Goal: Task Accomplishment & Management: Use online tool/utility

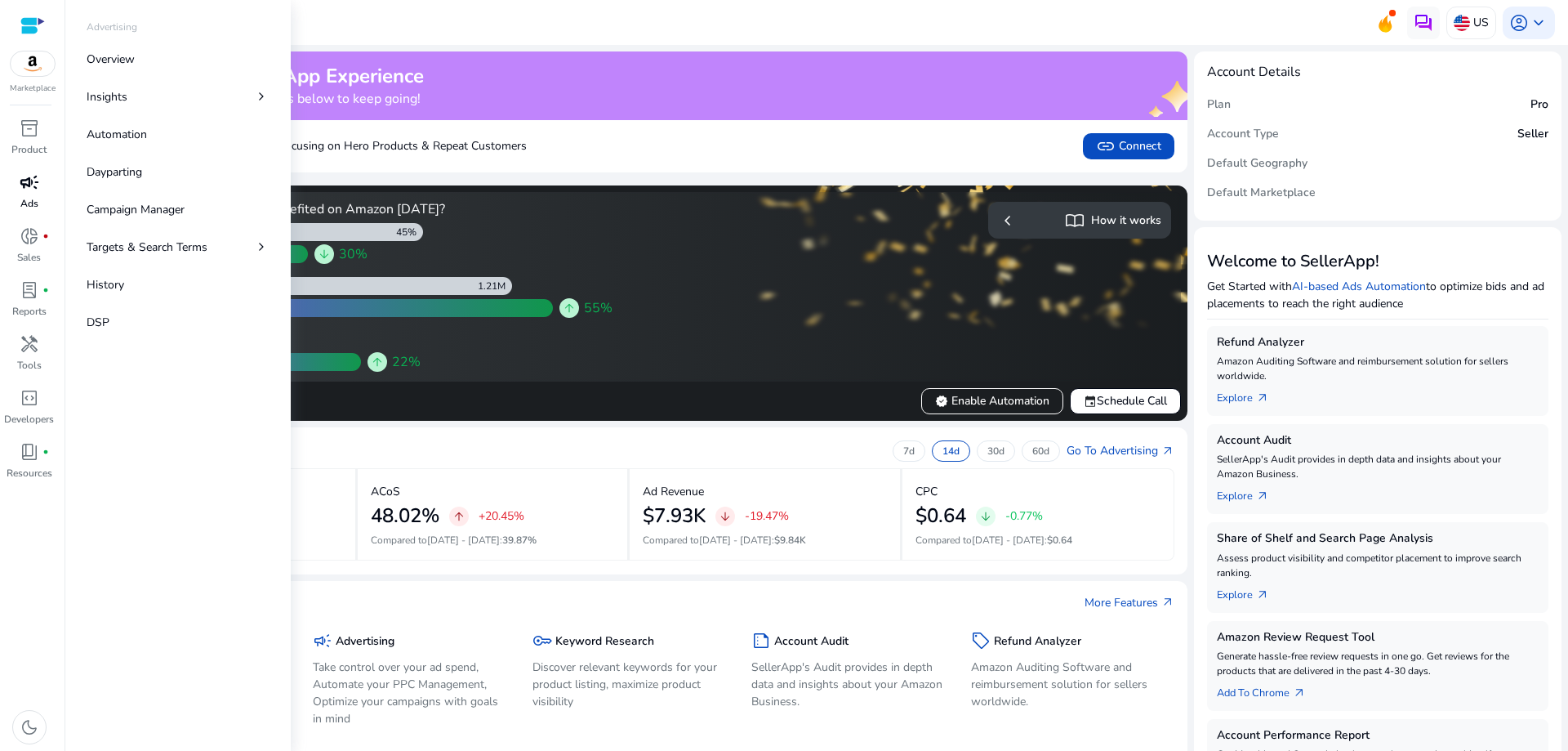
click at [15, 186] on div "campaign" at bounding box center [29, 183] width 45 height 26
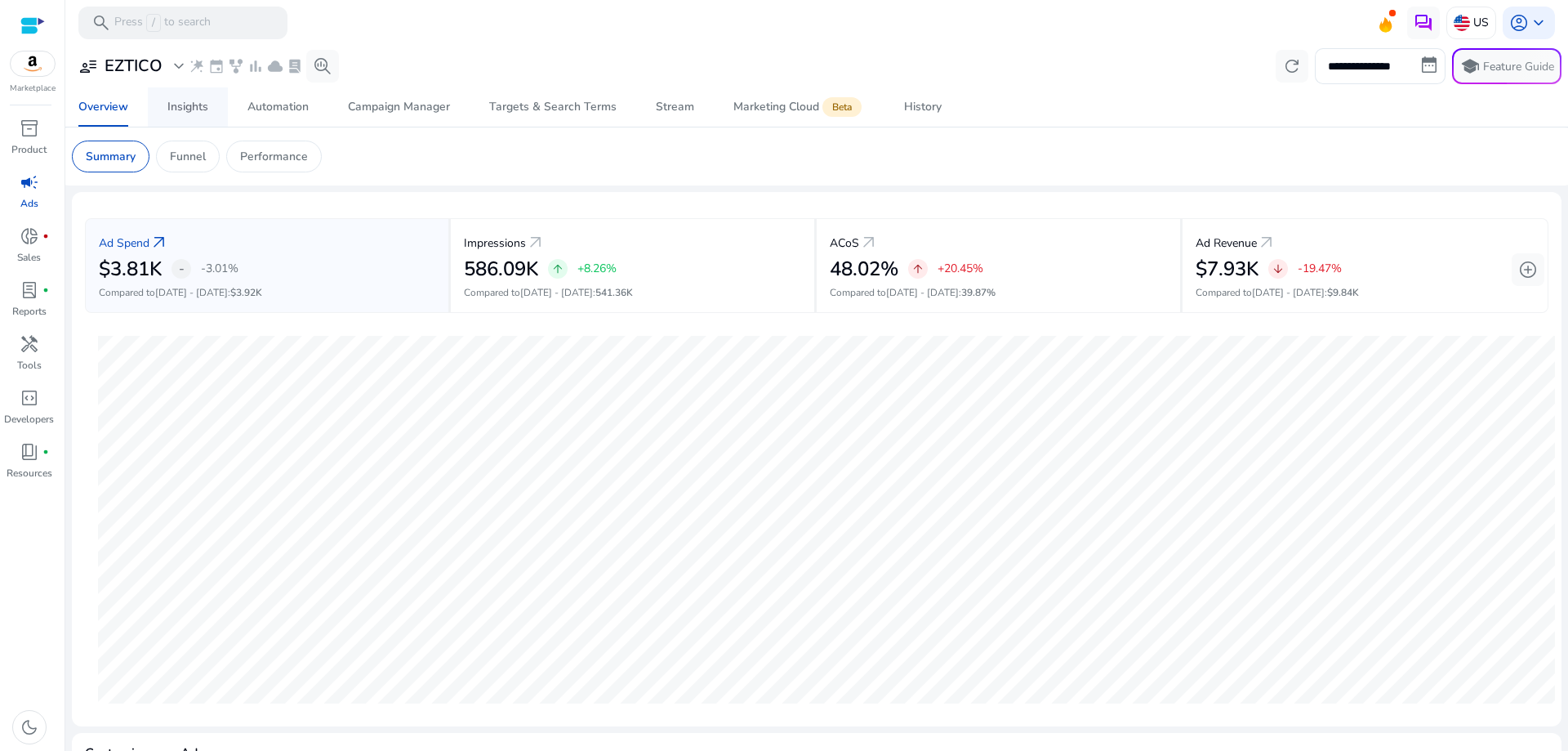
click at [185, 110] on div "Insights" at bounding box center [187, 107] width 41 height 11
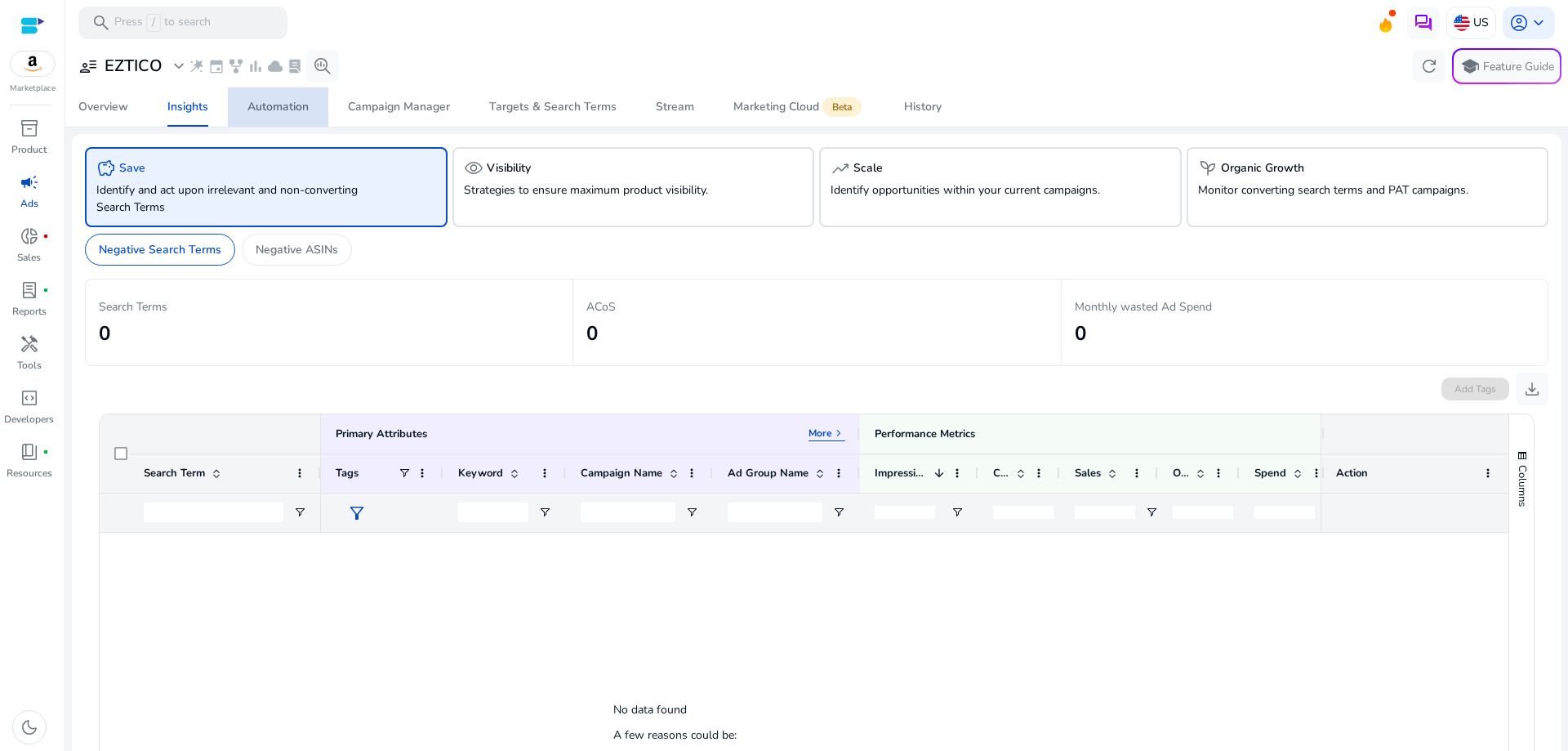
click at [275, 105] on div "Automation" at bounding box center [278, 107] width 61 height 11
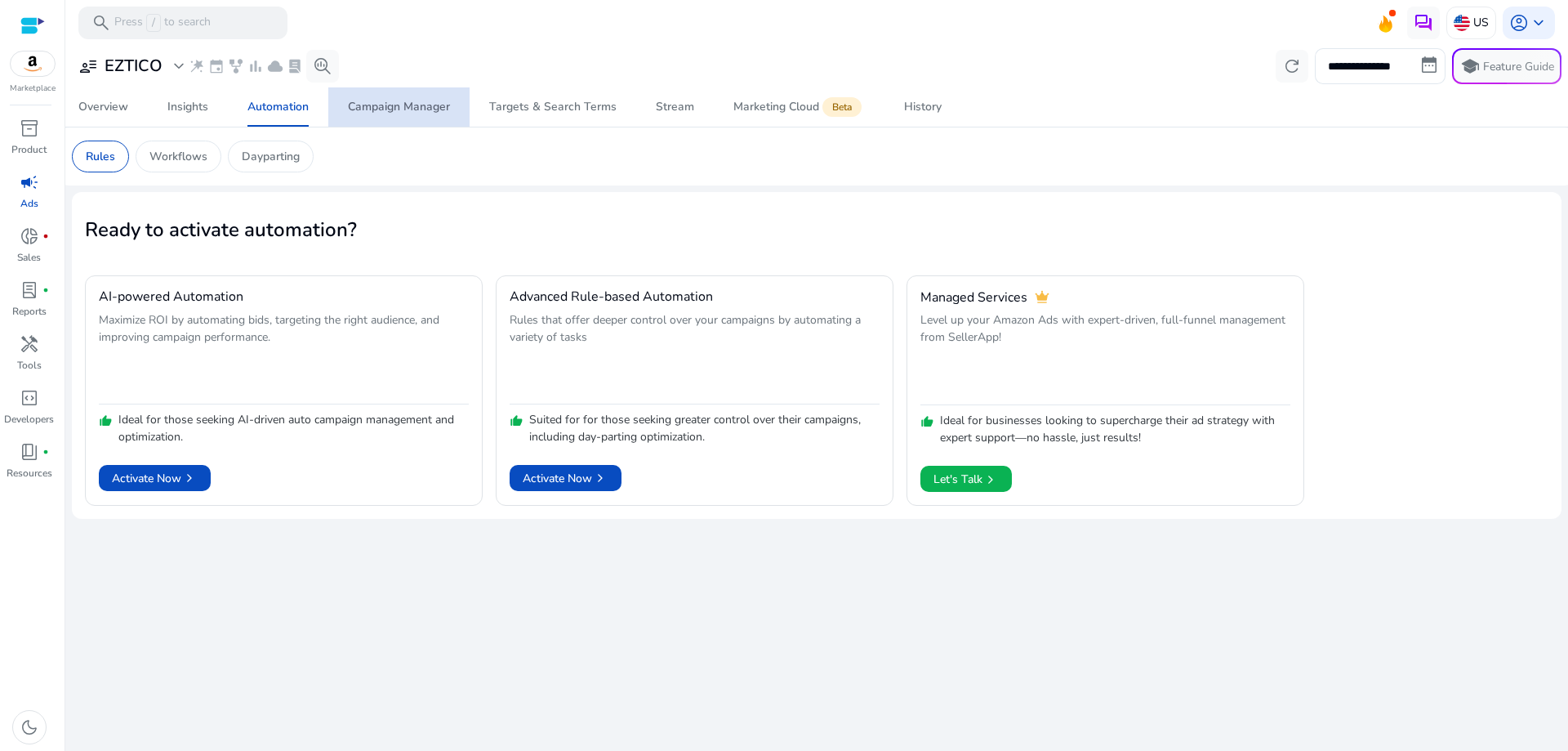
click at [392, 101] on div "Campaign Manager" at bounding box center [399, 107] width 102 height 11
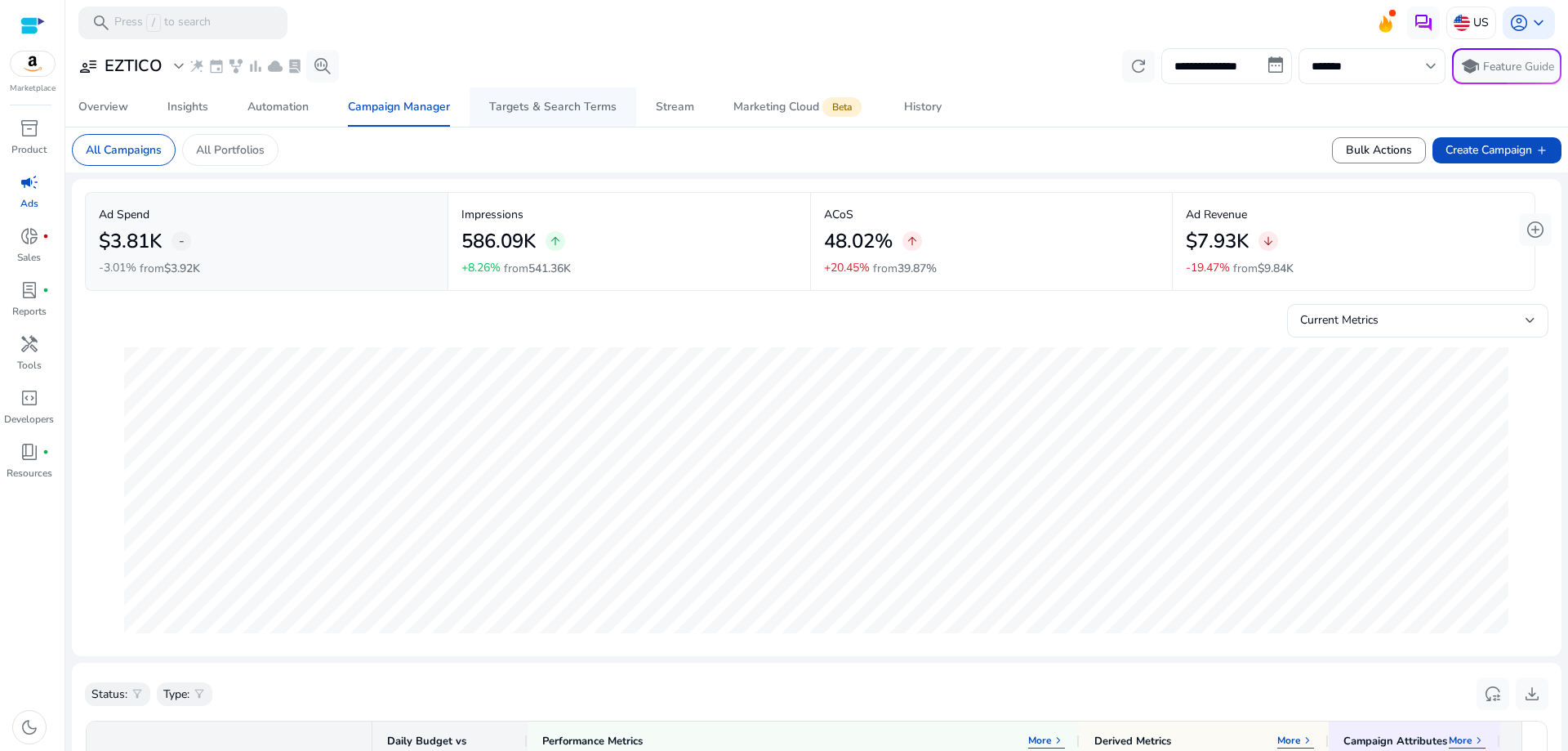
click at [575, 107] on div "Targets & Search Terms" at bounding box center [552, 107] width 128 height 11
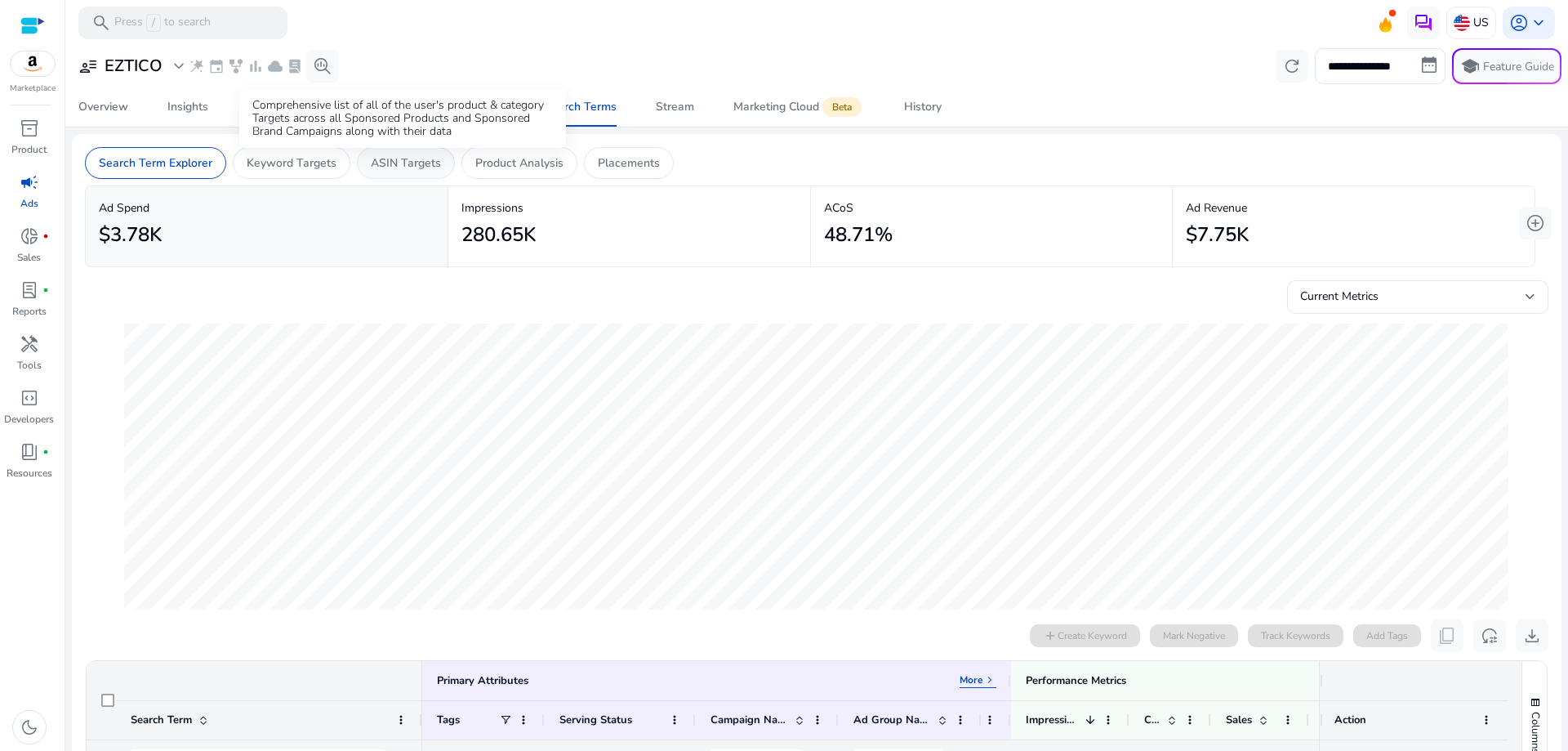
click at [416, 157] on p "ASIN Targets" at bounding box center [406, 163] width 70 height 17
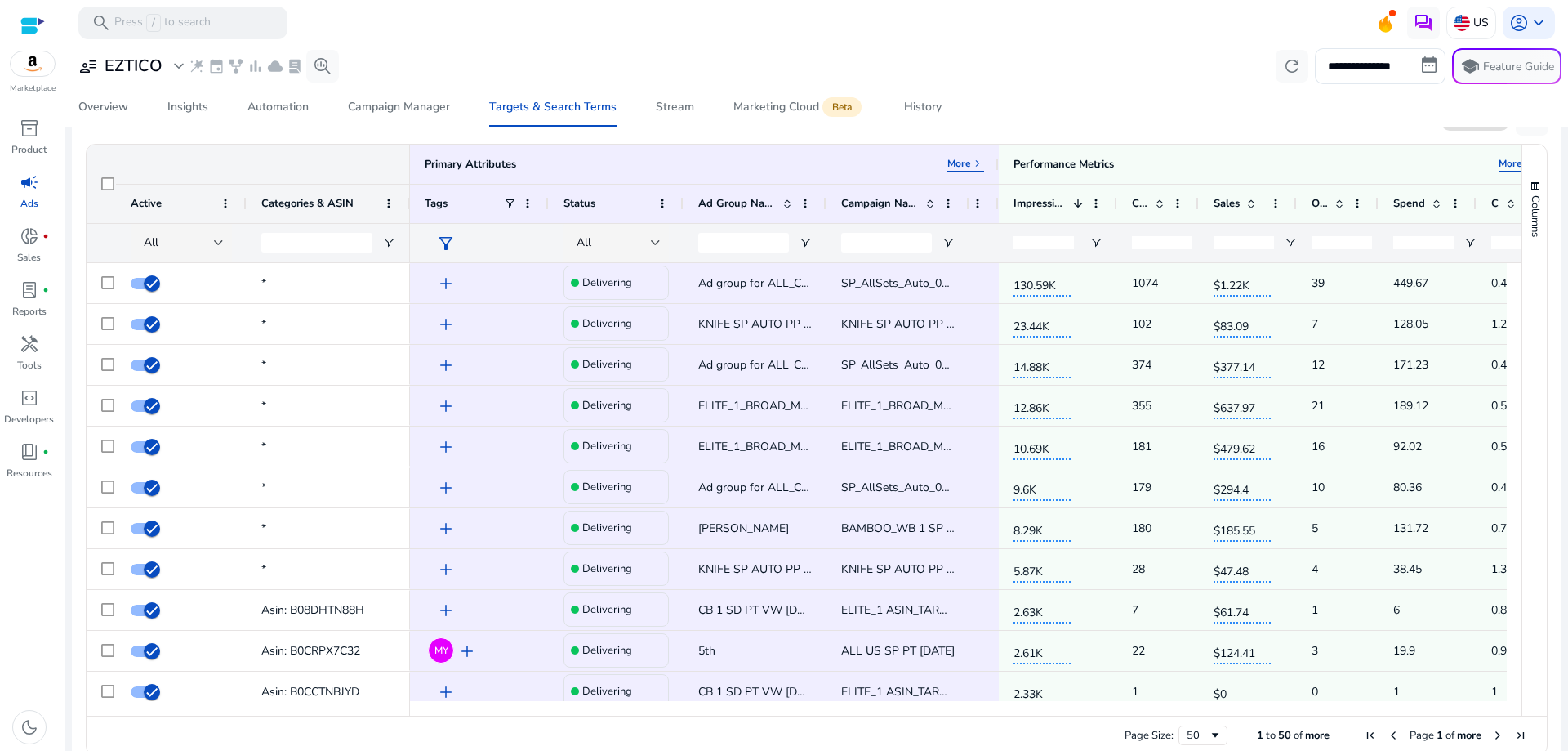
scroll to position [197, 0]
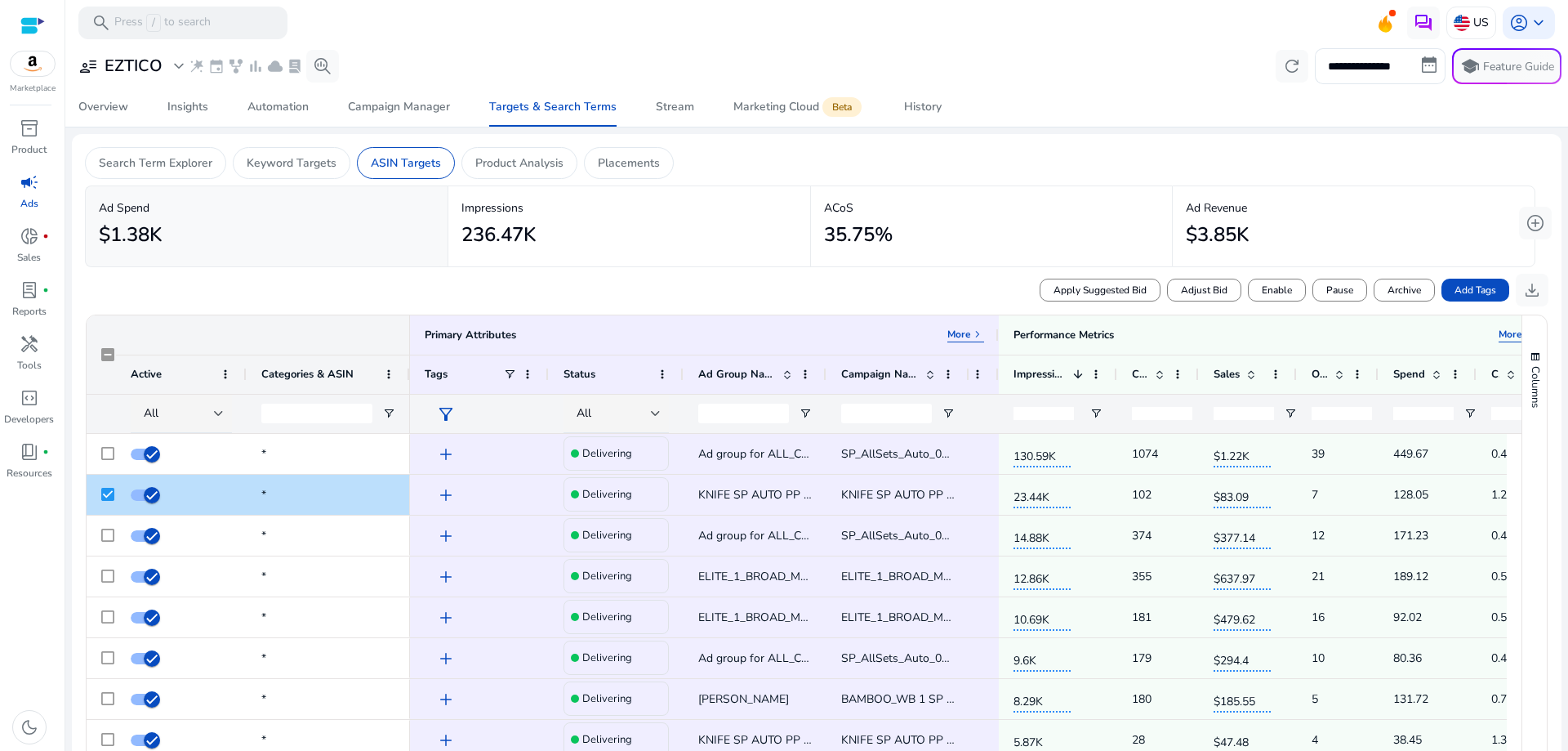
scroll to position [197, 0]
